Goal: Navigation & Orientation: Understand site structure

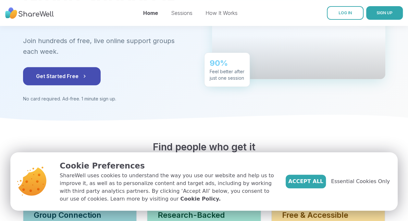
scroll to position [107, 0]
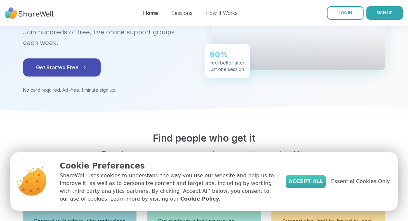
click at [319, 185] on span "Accept All" at bounding box center [305, 182] width 35 height 8
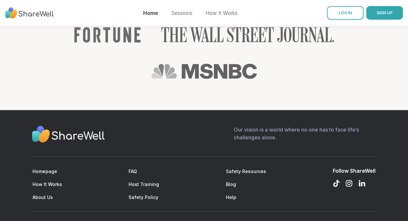
scroll to position [795, 0]
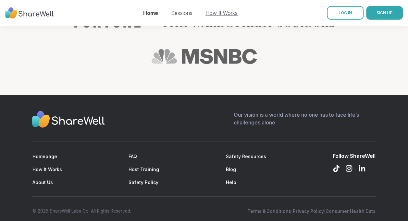
click at [227, 14] on link "How It Works" at bounding box center [222, 13] width 32 height 6
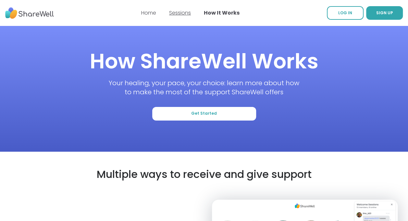
click at [176, 12] on link "Sessions" at bounding box center [180, 12] width 22 height 7
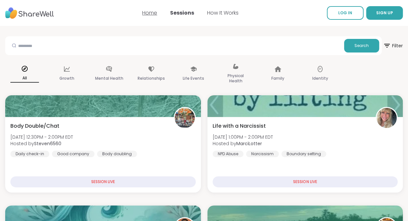
click at [147, 15] on link "Home" at bounding box center [149, 12] width 15 height 7
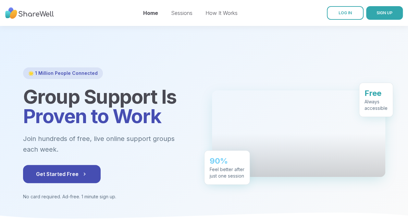
click at [88, 20] on nav "Home Sessions How It Works LOG IN SIGN UP" at bounding box center [204, 13] width 408 height 26
